Goal: Transaction & Acquisition: Purchase product/service

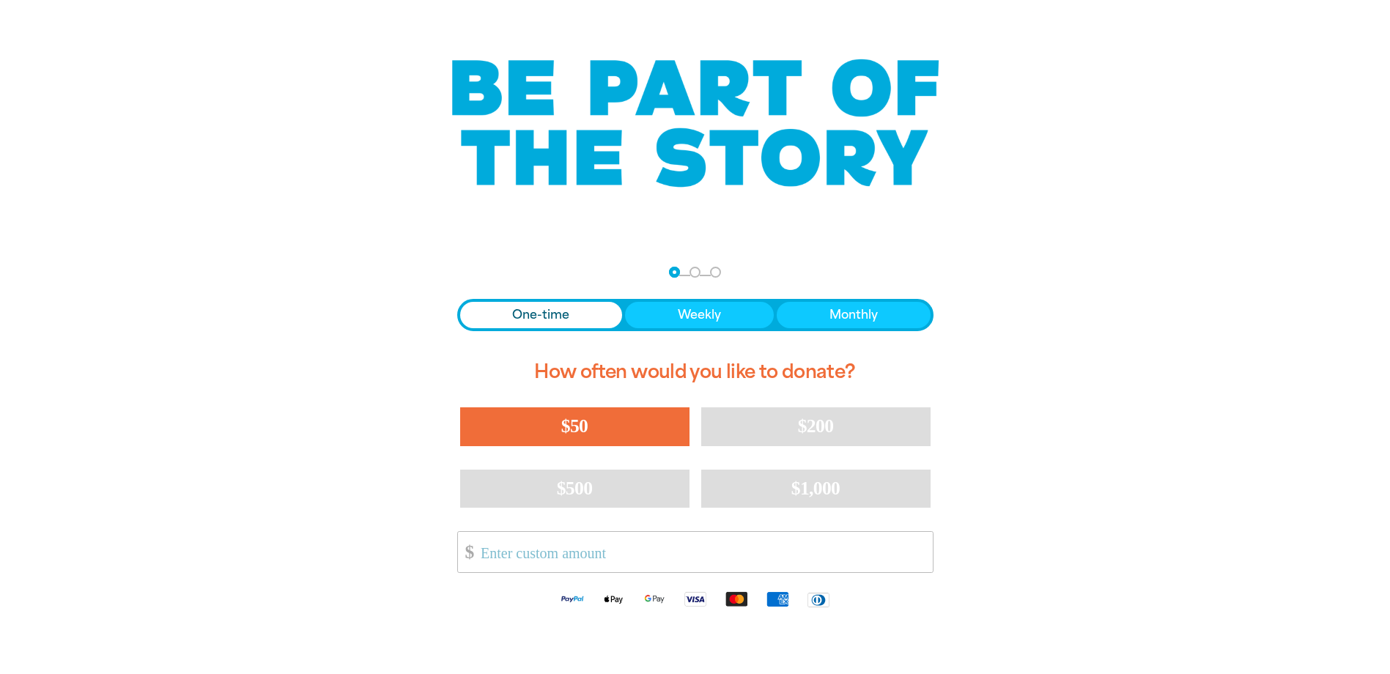
click at [594, 420] on button "$50" at bounding box center [574, 426] width 229 height 38
select select "AU"
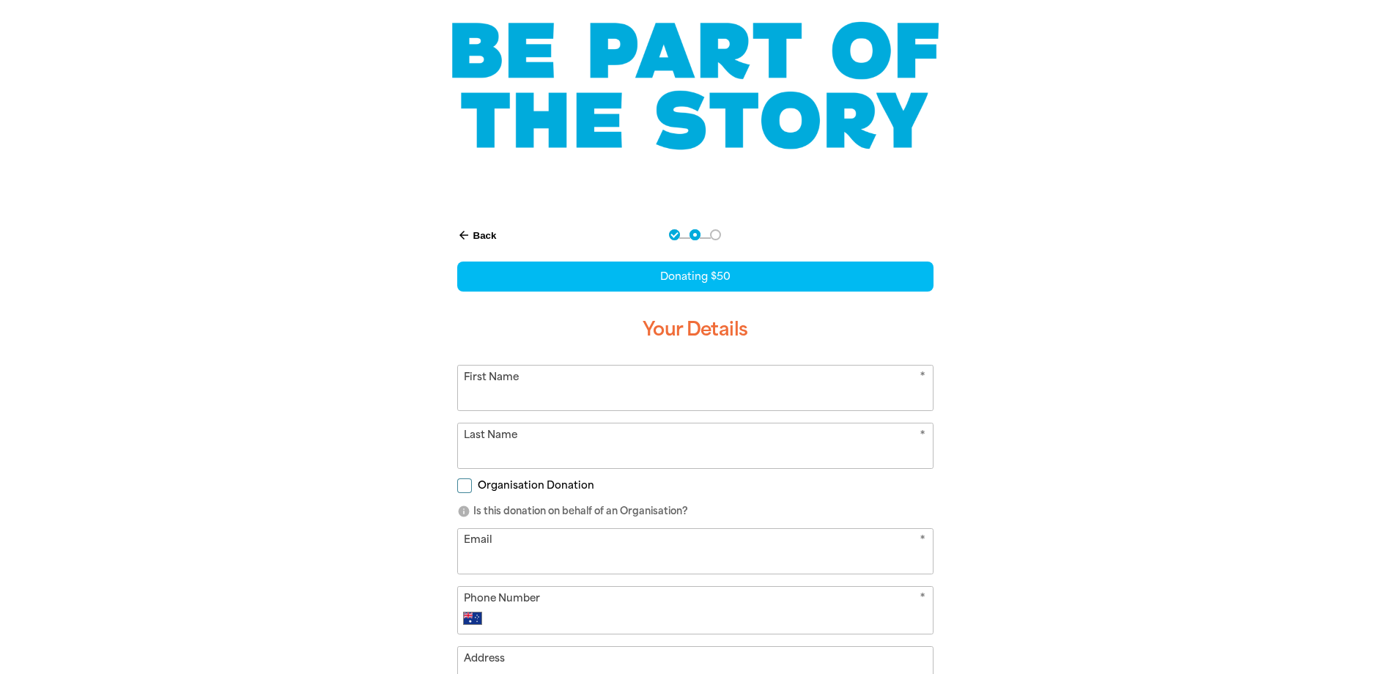
scroll to position [147, 0]
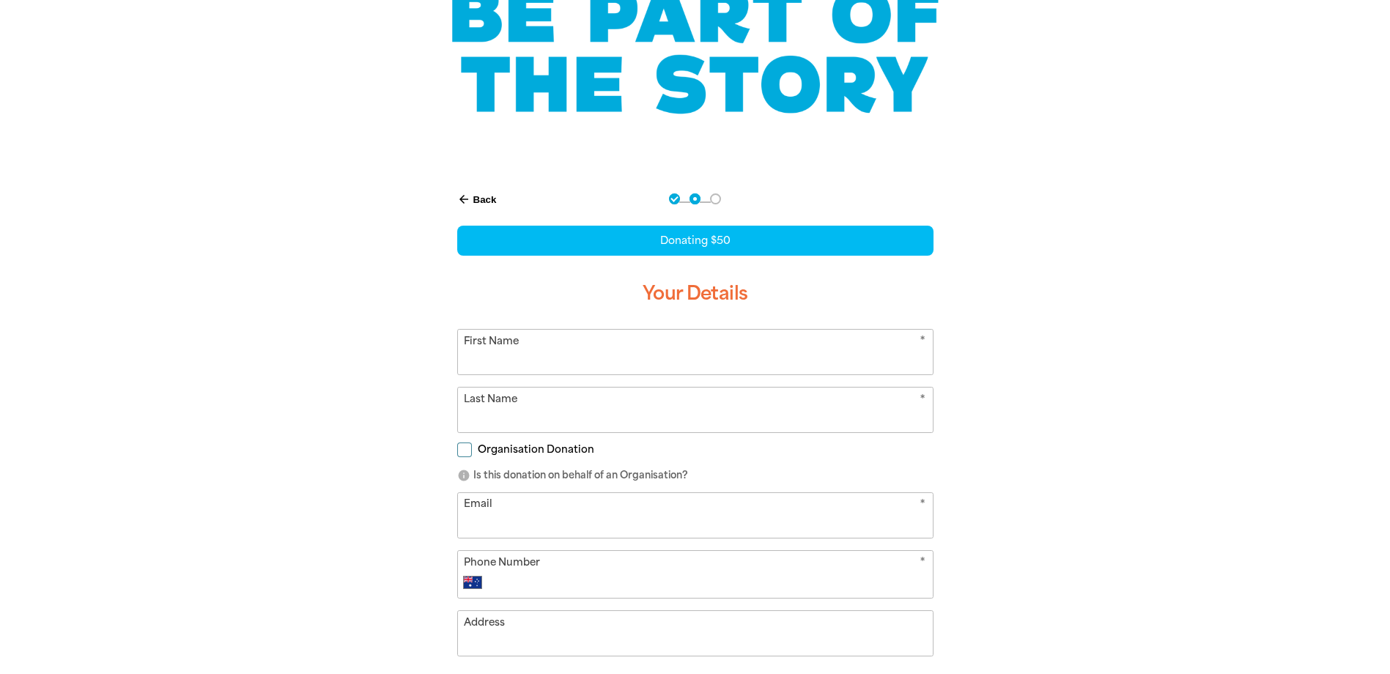
click at [512, 363] on input "First Name" at bounding box center [695, 352] width 475 height 45
type input "Akaysha"
click at [948, 315] on div "arrow_back Back Step 1 Step 2 Step 3 Donating $50 Your Details * First Name [PE…" at bounding box center [695, 479] width 513 height 615
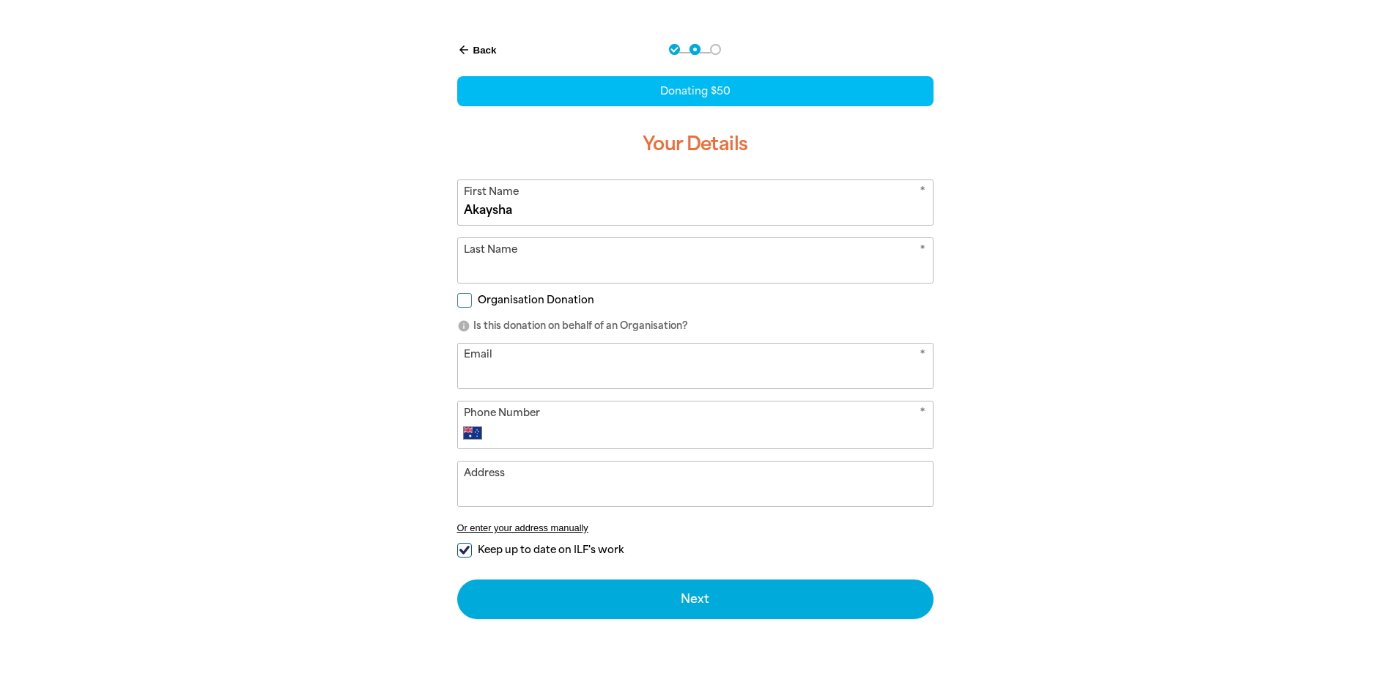
scroll to position [440, 0]
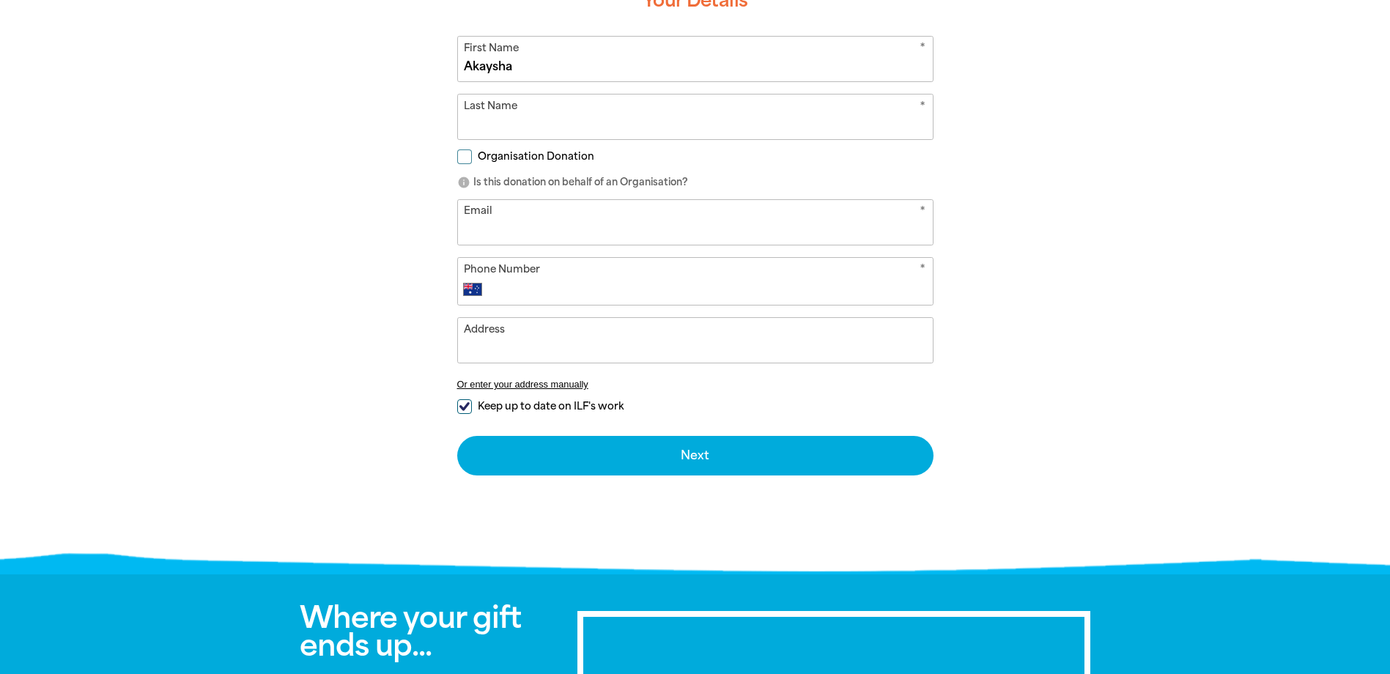
click at [632, 127] on input "Last Name" at bounding box center [695, 116] width 475 height 45
type input "Hill"
click at [1101, 166] on div "arrow_back Back Step 1 Step 2 Step 3 Donating $50 Your Details * First Name [PE…" at bounding box center [695, 223] width 879 height 688
click at [469, 153] on input "Organisation Donation" at bounding box center [464, 156] width 15 height 15
checkbox input "true"
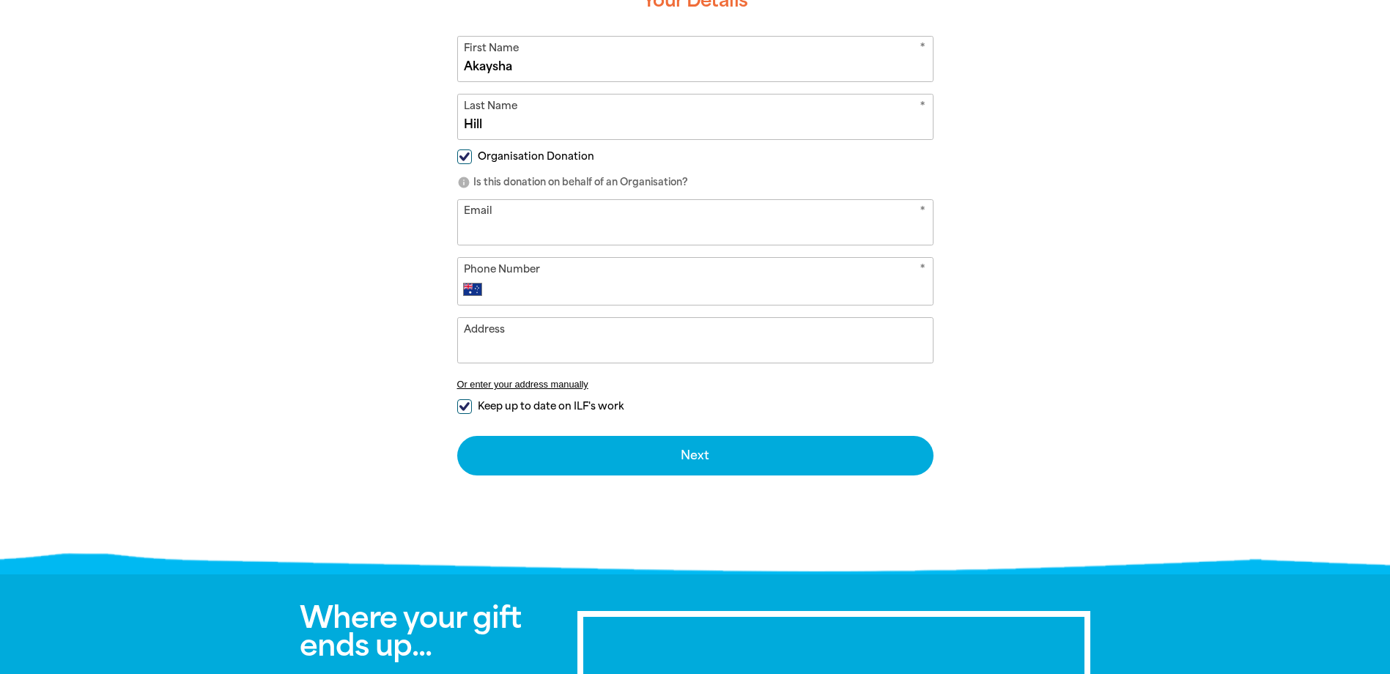
select select "AU"
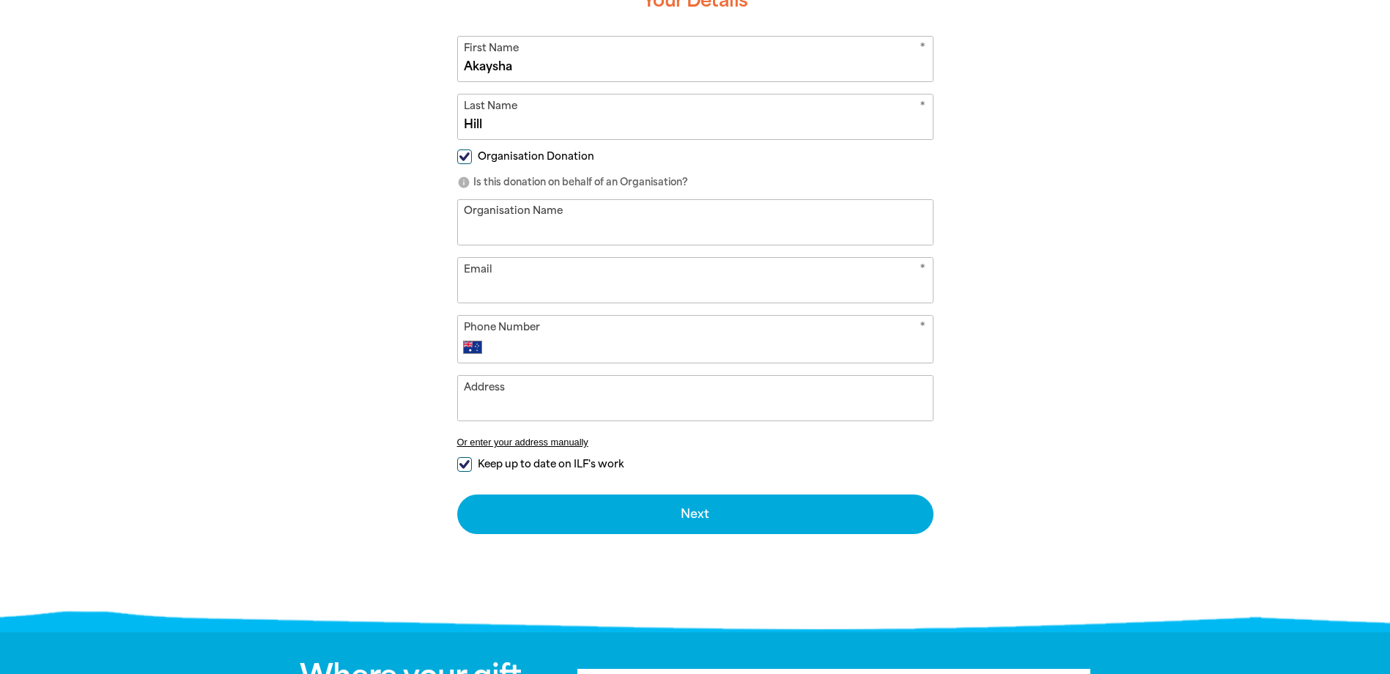
click at [512, 238] on input "Organisation Name" at bounding box center [695, 222] width 475 height 45
type input "[GEOGRAPHIC_DATA]"
click at [1037, 220] on div "arrow_back Back Step 1 Step 2 Step 3 Donating $50 Your Details * First Name [PE…" at bounding box center [695, 252] width 879 height 746
click at [528, 297] on input "Email" at bounding box center [695, 280] width 475 height 45
type input "[EMAIL_ADDRESS][DOMAIN_NAME]"
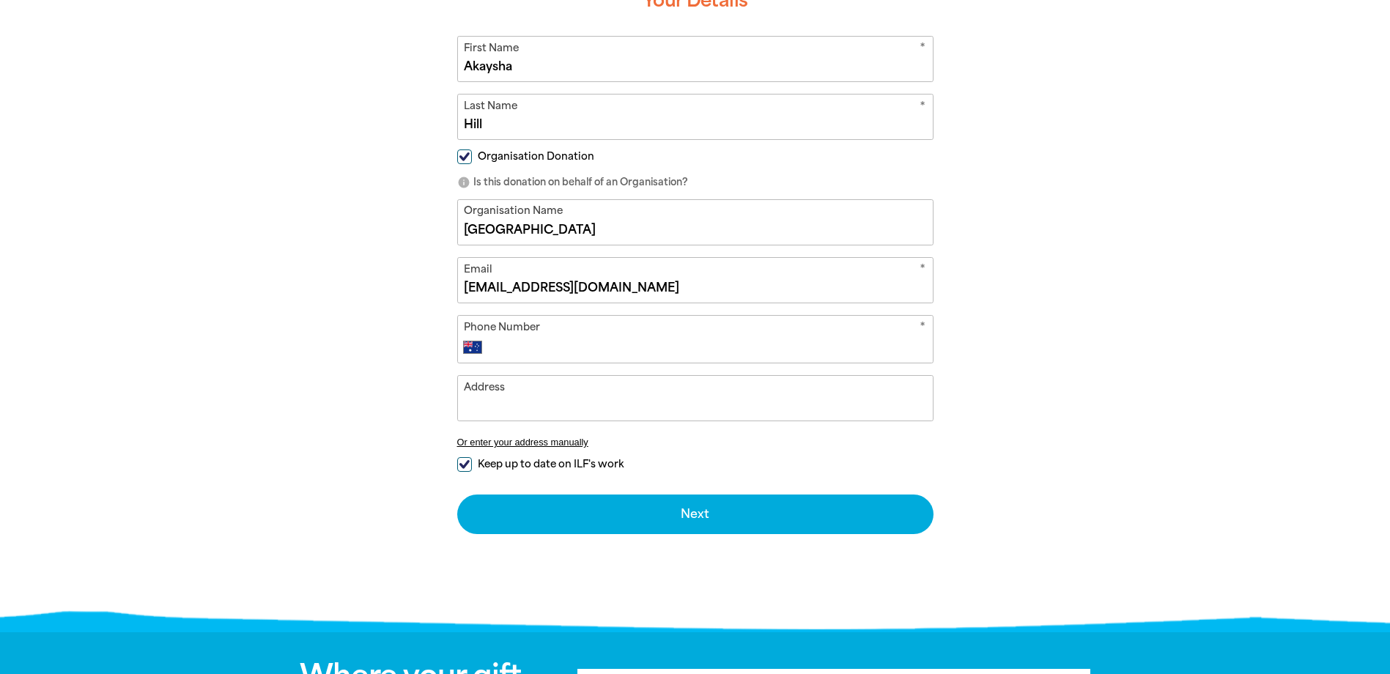
click at [1193, 262] on div at bounding box center [695, 252] width 1390 height 746
click at [621, 352] on input "Phone Number" at bounding box center [709, 347] width 433 height 18
type input "0411 137 031"
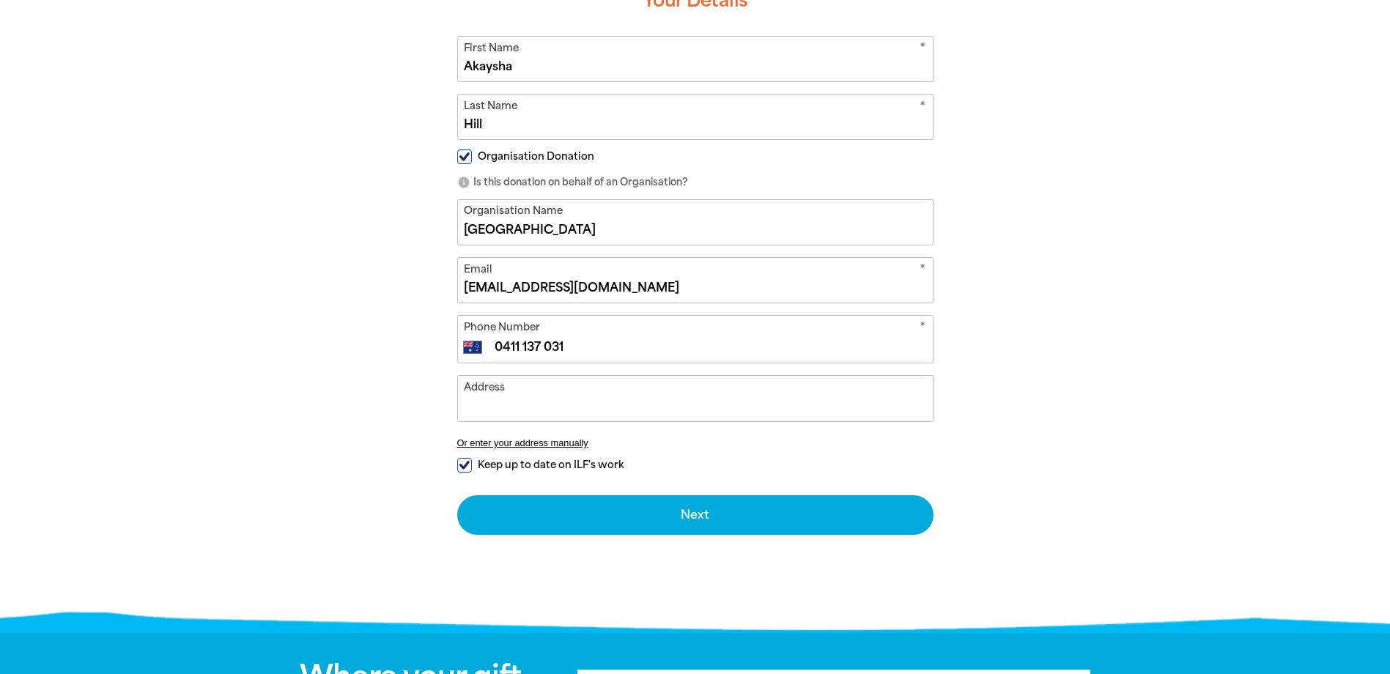
click at [580, 409] on input "Address" at bounding box center [695, 398] width 475 height 45
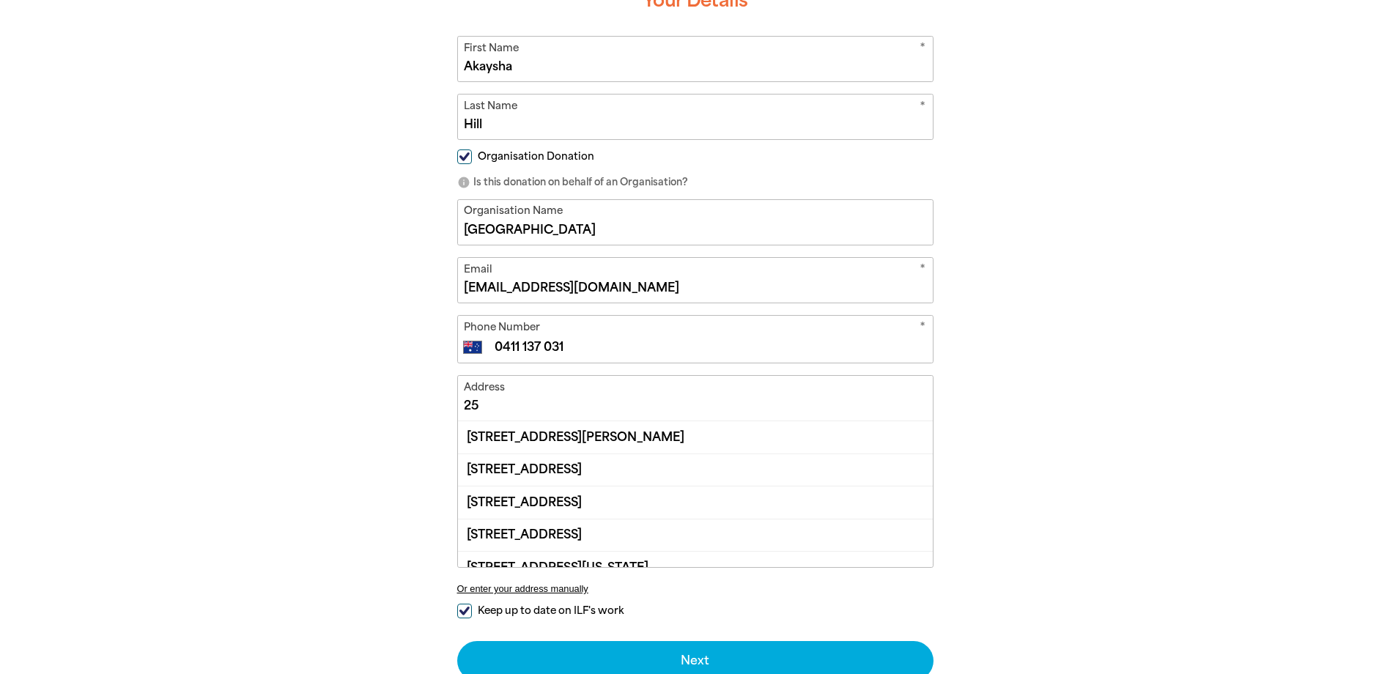
type input "2"
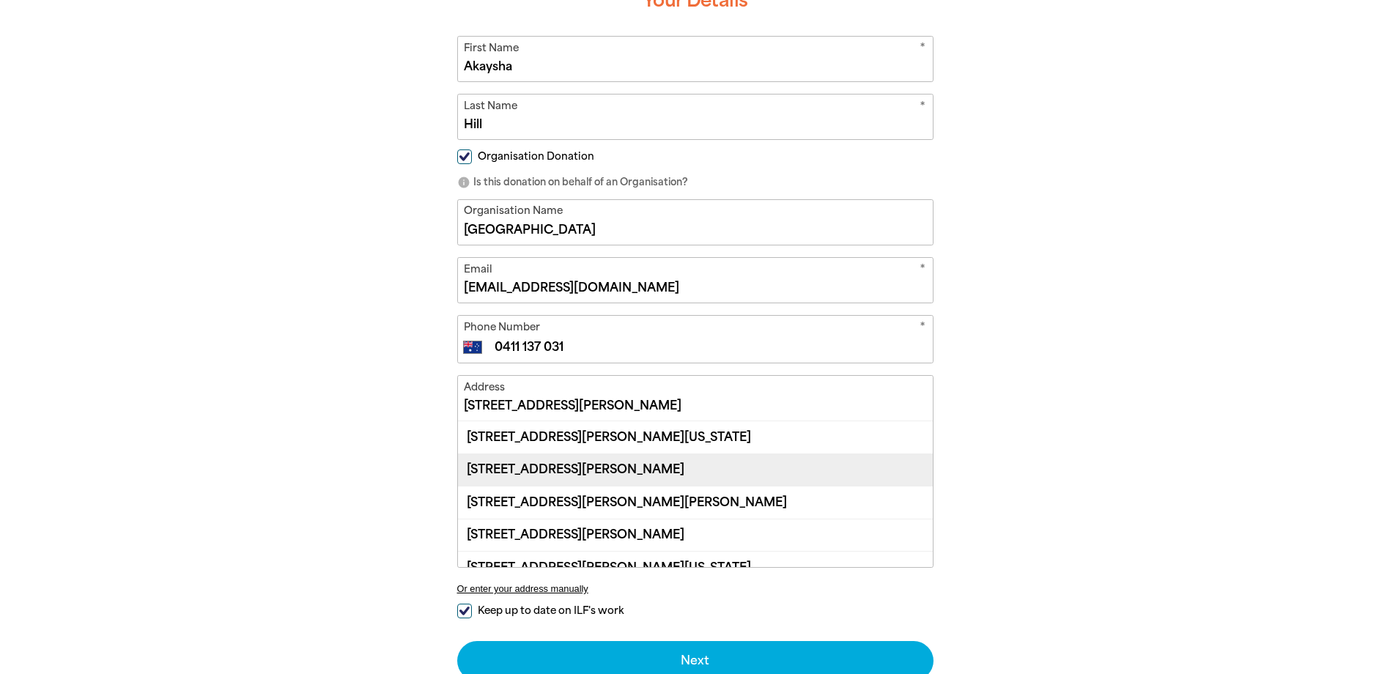
click at [629, 473] on div "[STREET_ADDRESS][PERSON_NAME]" at bounding box center [695, 469] width 475 height 32
type input "[STREET_ADDRESS][PERSON_NAME]"
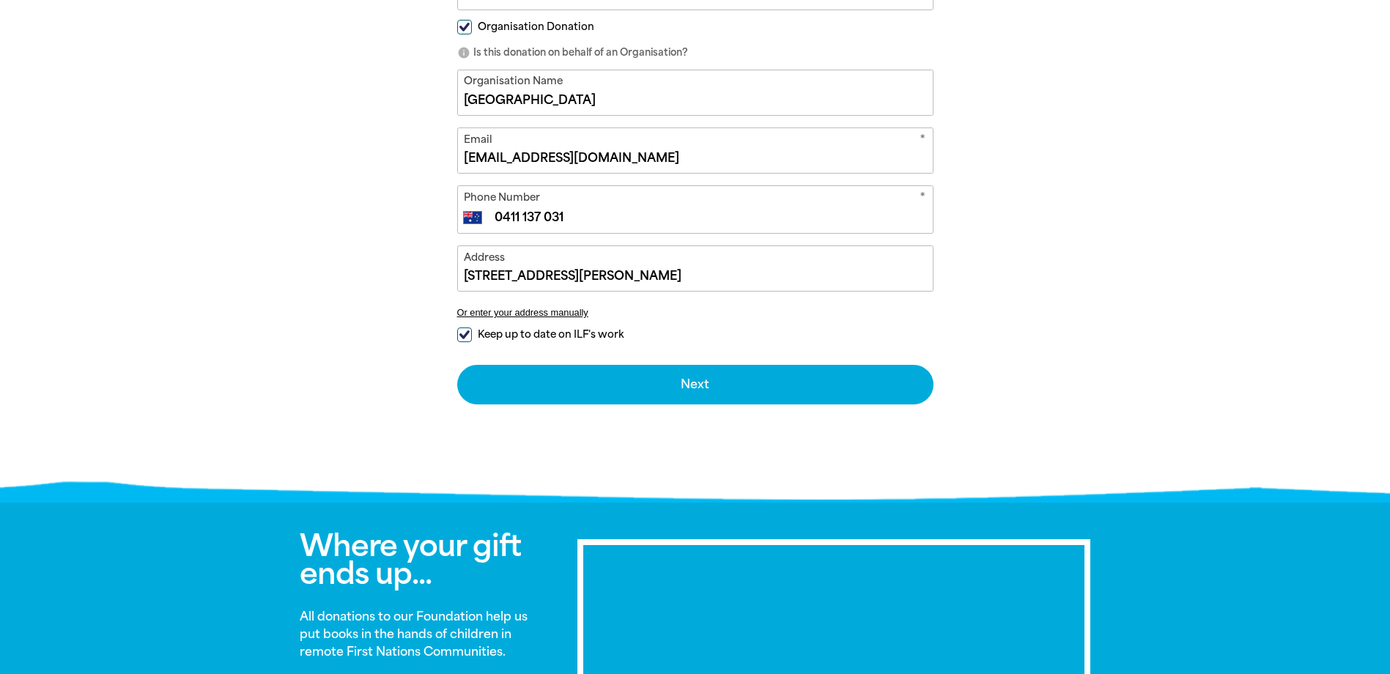
scroll to position [586, 0]
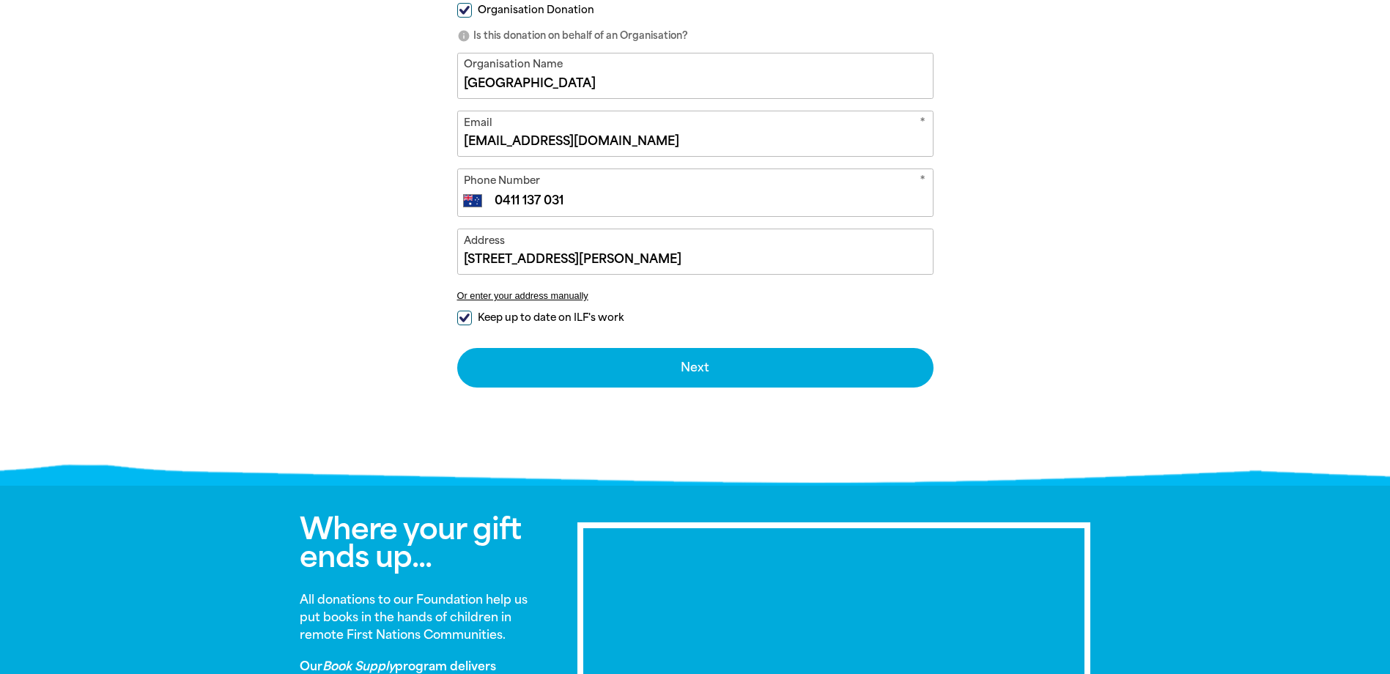
click at [463, 317] on input "Keep up to date on ILF's work" at bounding box center [464, 318] width 15 height 15
checkbox input "false"
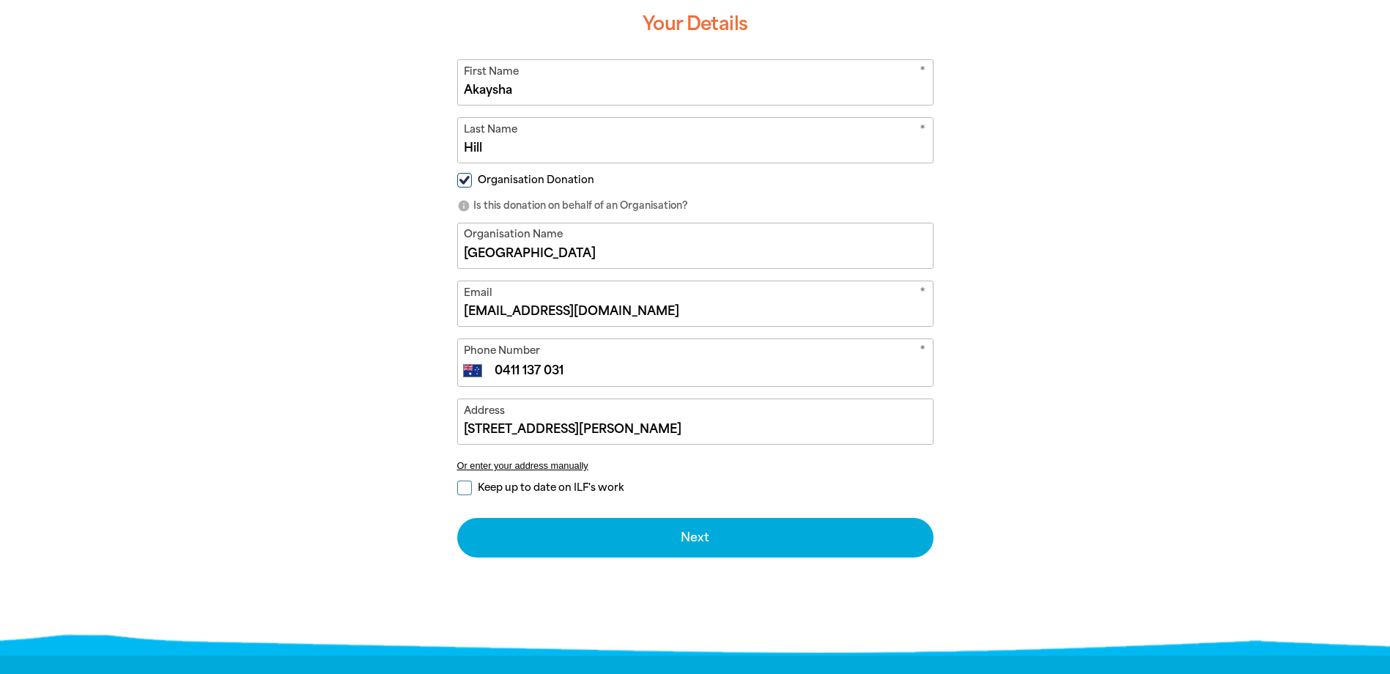
scroll to position [366, 0]
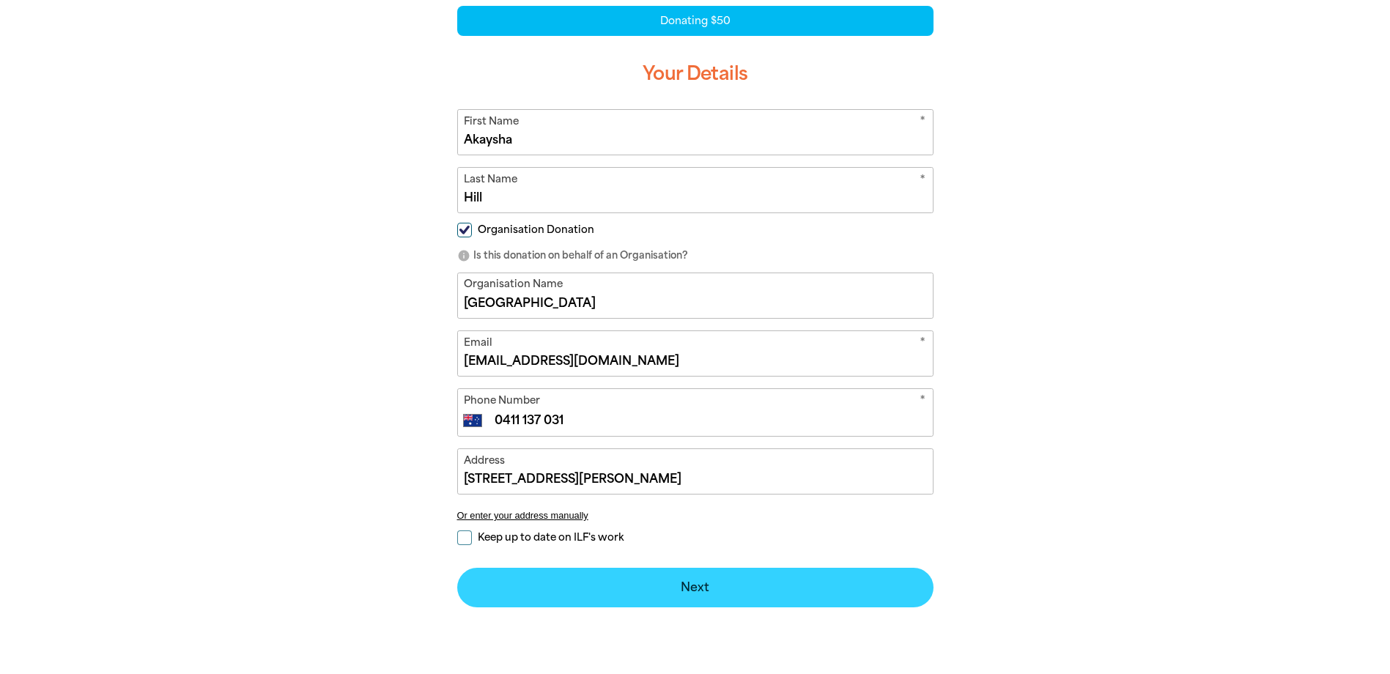
click at [722, 604] on button "Next chevron_right" at bounding box center [695, 588] width 476 height 40
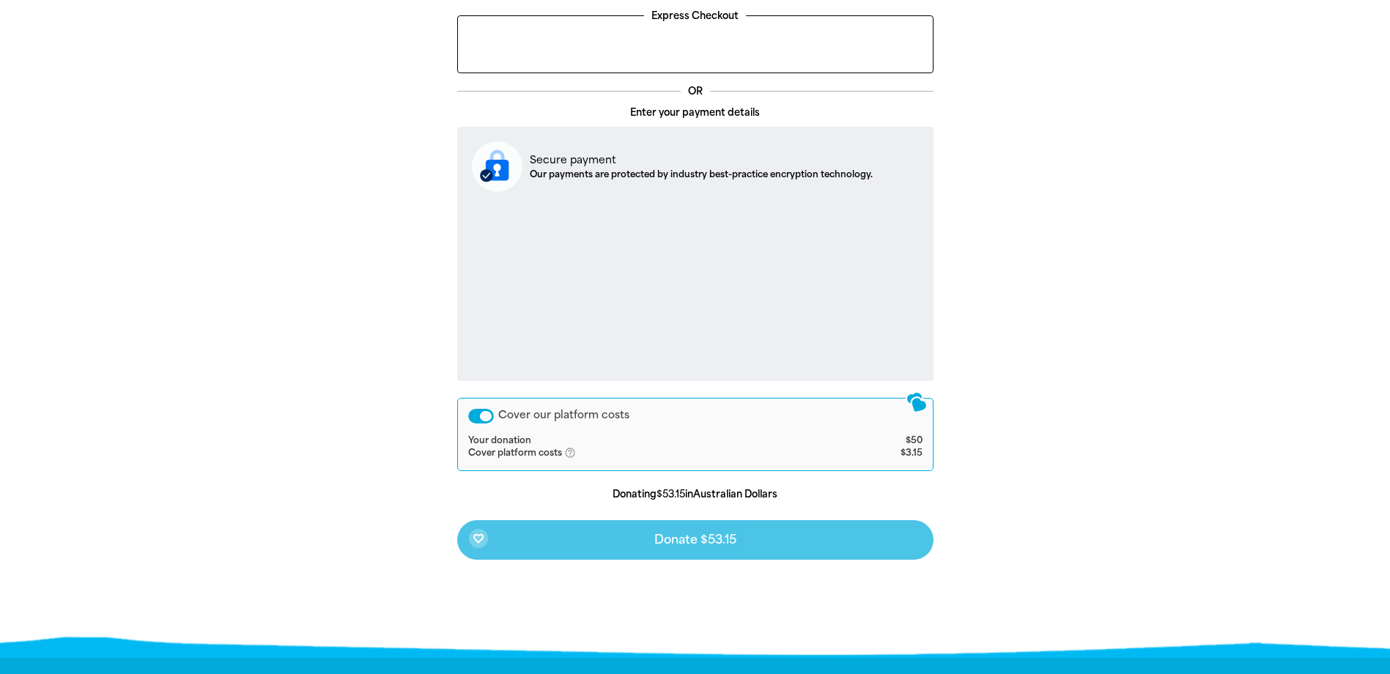
scroll to position [464, 0]
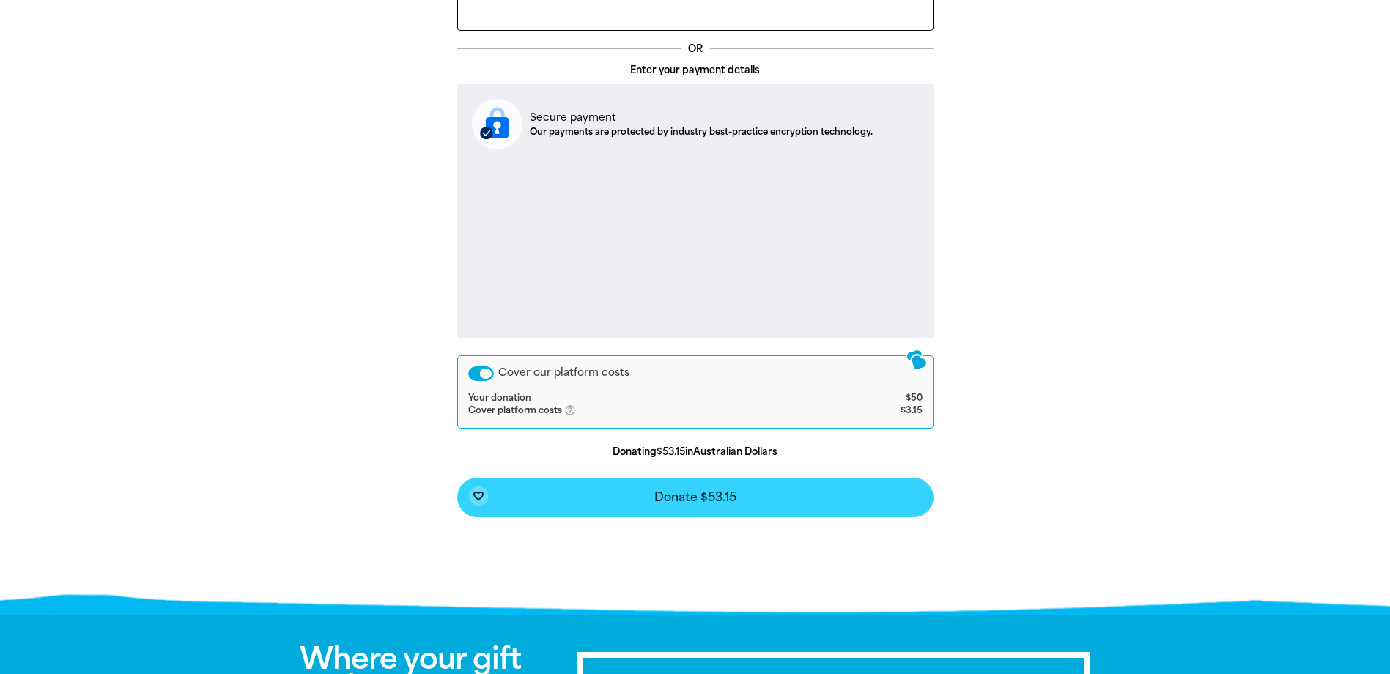
click at [730, 507] on button "favorite_border Donate $53.15" at bounding box center [695, 498] width 476 height 40
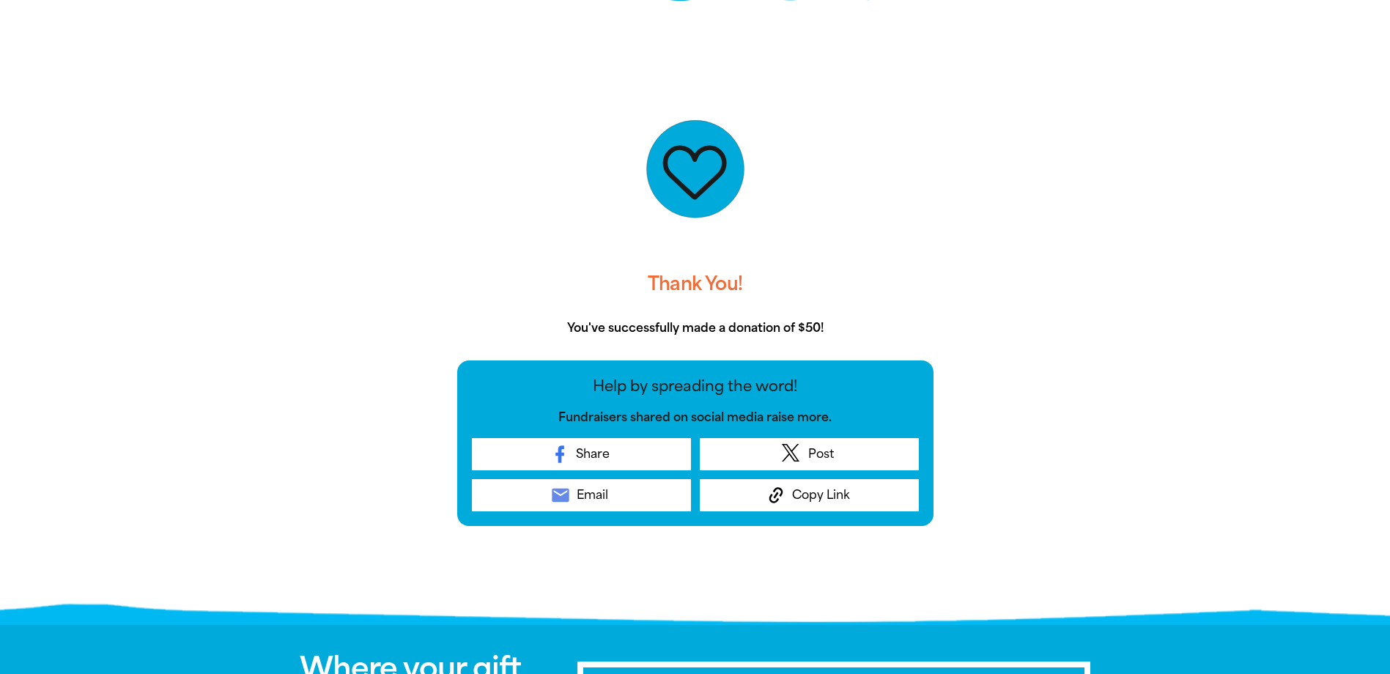
scroll to position [293, 0]
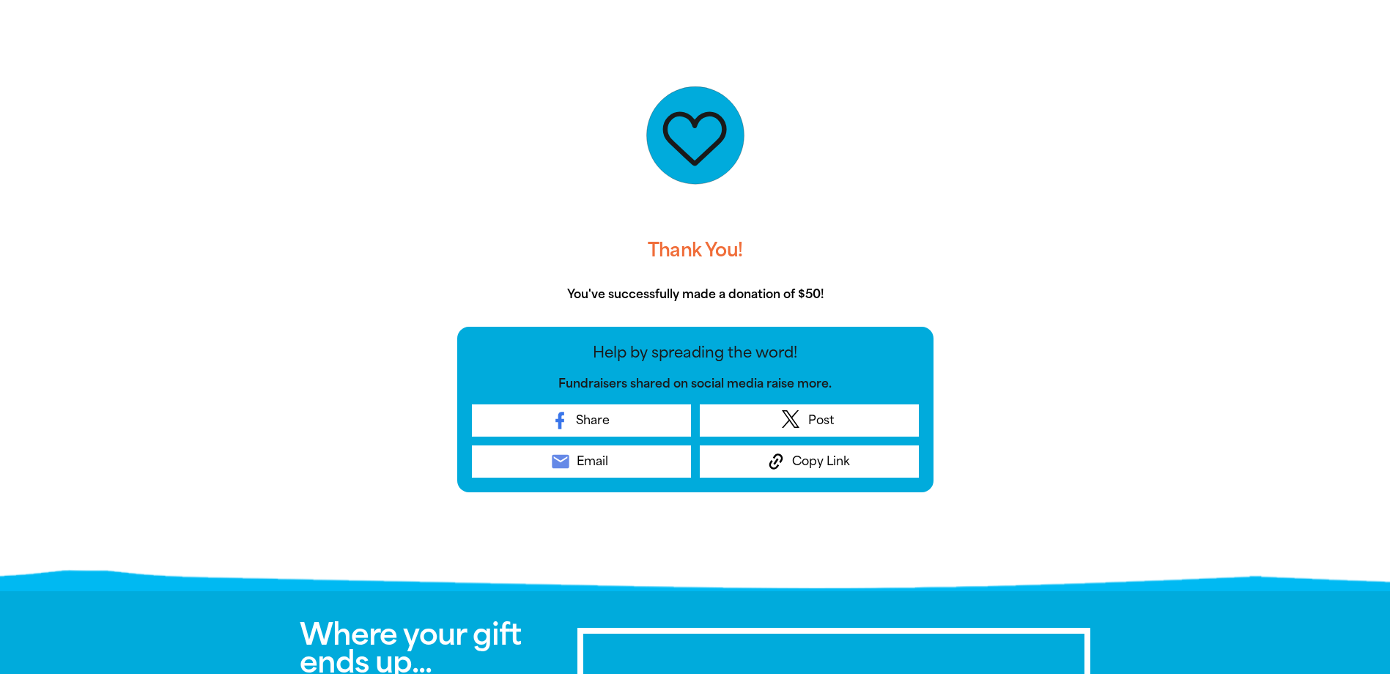
drag, startPoint x: 837, startPoint y: 291, endPoint x: 497, endPoint y: 316, distance: 341.5
click at [498, 316] on div "Thank You! You've successfully made a donation of $50! Help by spreading the wo…" at bounding box center [695, 268] width 476 height 448
